Goal: Find specific page/section: Find specific page/section

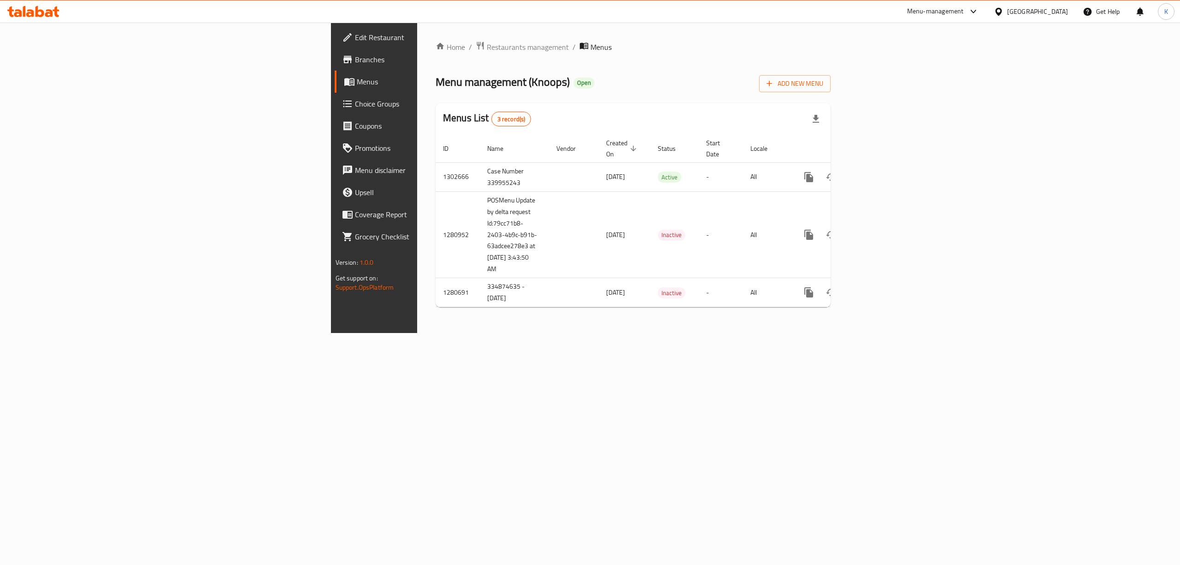
click at [1031, 18] on div "[GEOGRAPHIC_DATA]" at bounding box center [1031, 11] width 89 height 22
click at [1021, 6] on div "[GEOGRAPHIC_DATA]" at bounding box center [1037, 11] width 61 height 10
click at [942, 93] on div "[GEOGRAPHIC_DATA]" at bounding box center [968, 94] width 61 height 10
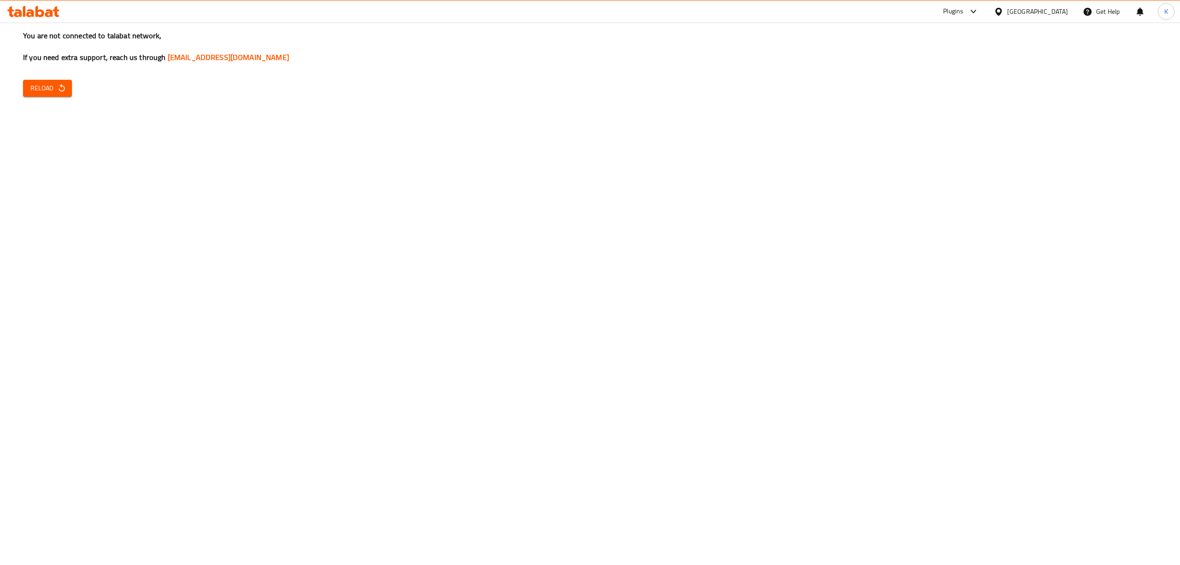
click at [53, 87] on span "Reload" at bounding box center [47, 89] width 34 height 12
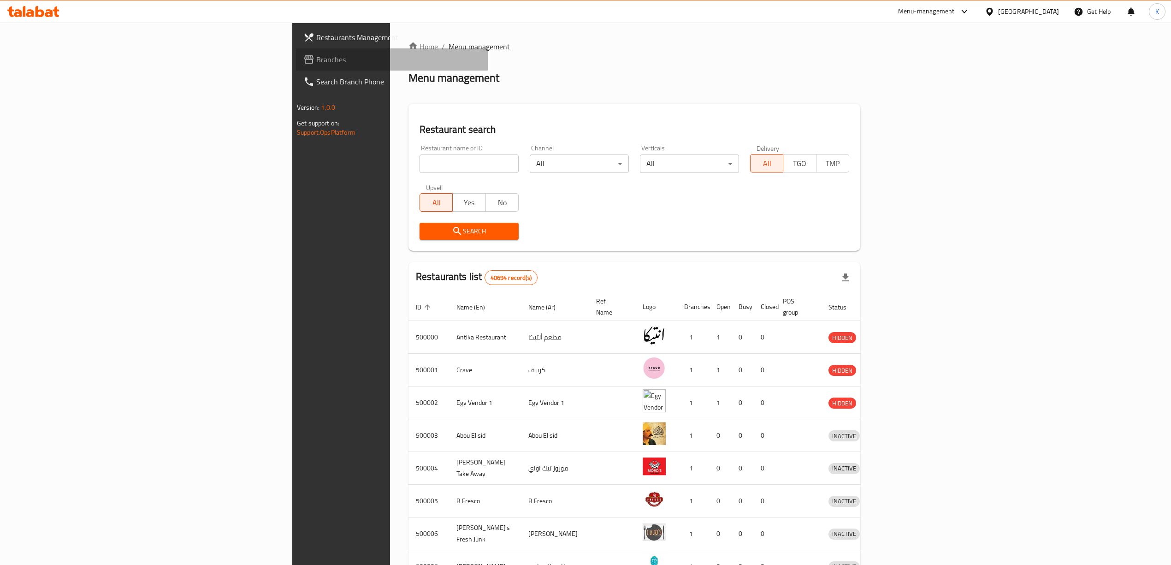
click at [296, 65] on link "Branches" at bounding box center [392, 59] width 192 height 22
